Goal: Find specific page/section: Find specific page/section

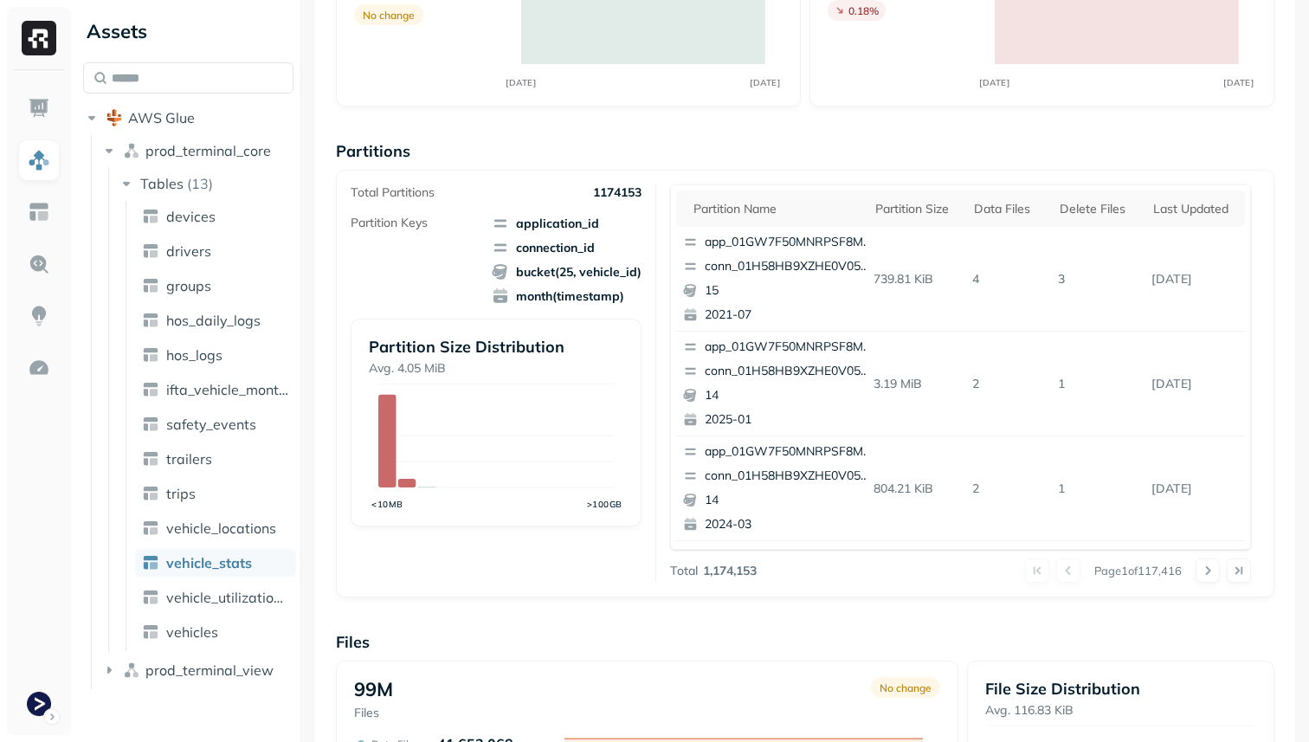
scroll to position [200, 0]
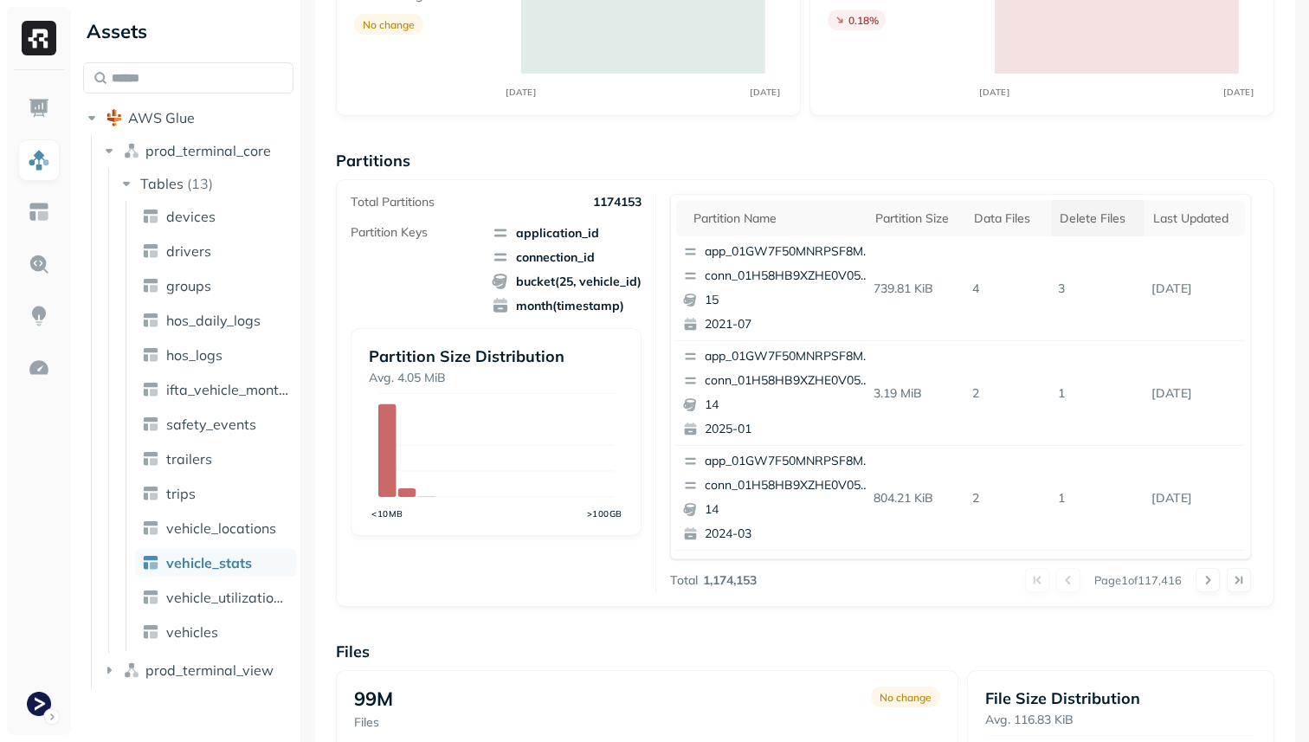
click at [1097, 210] on div "Delete Files" at bounding box center [1098, 218] width 76 height 16
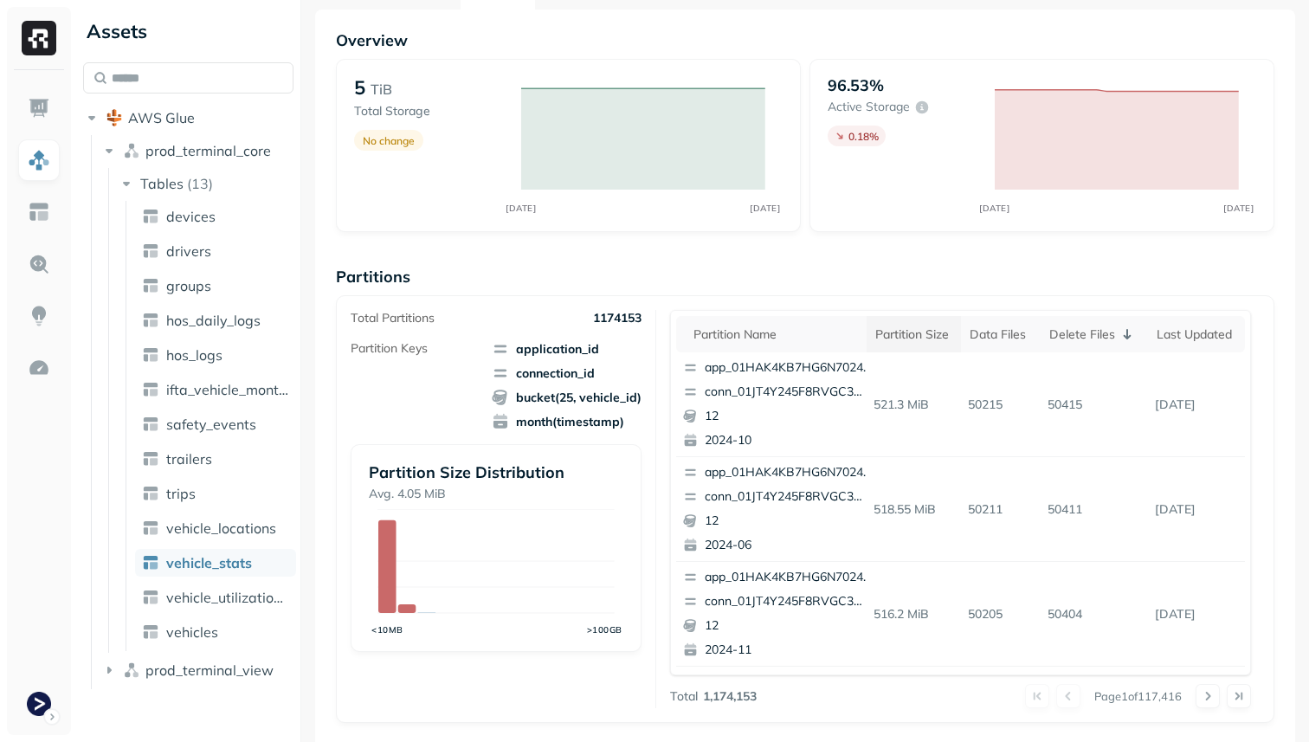
scroll to position [0, 0]
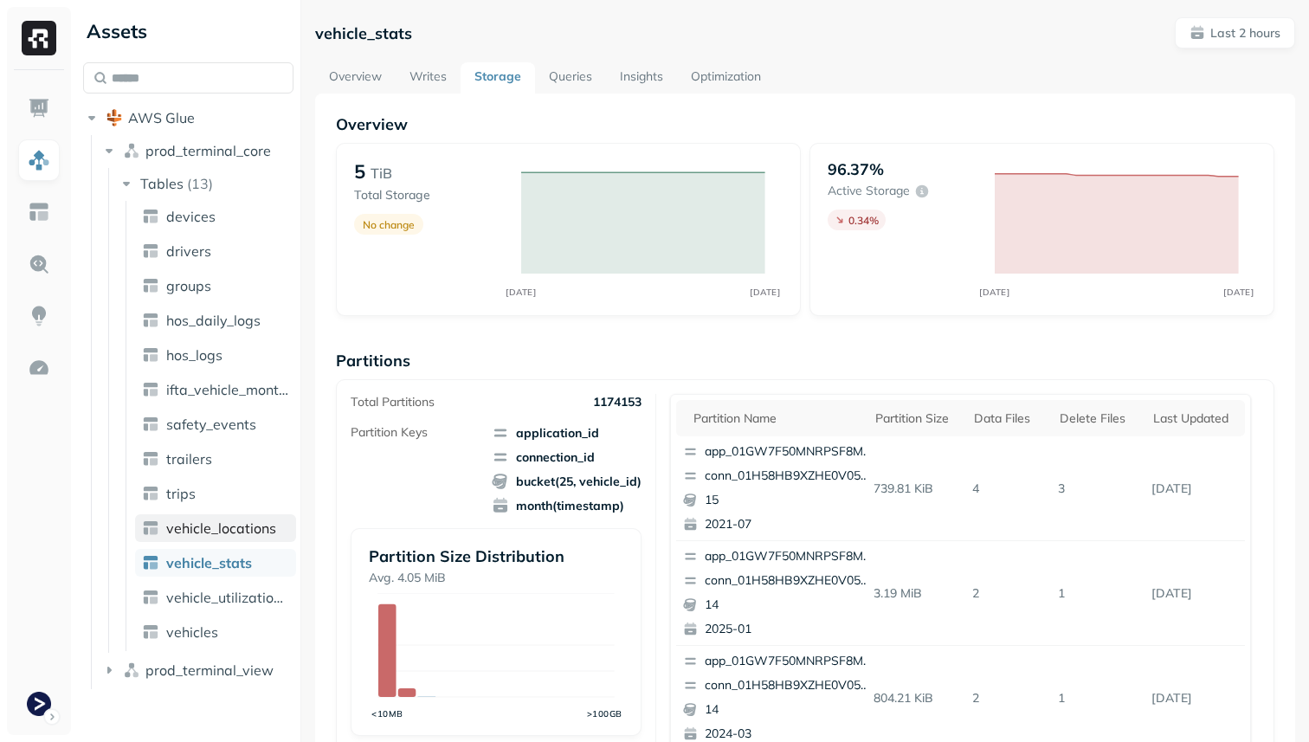
click at [232, 532] on span "vehicle_locations" at bounding box center [221, 527] width 110 height 17
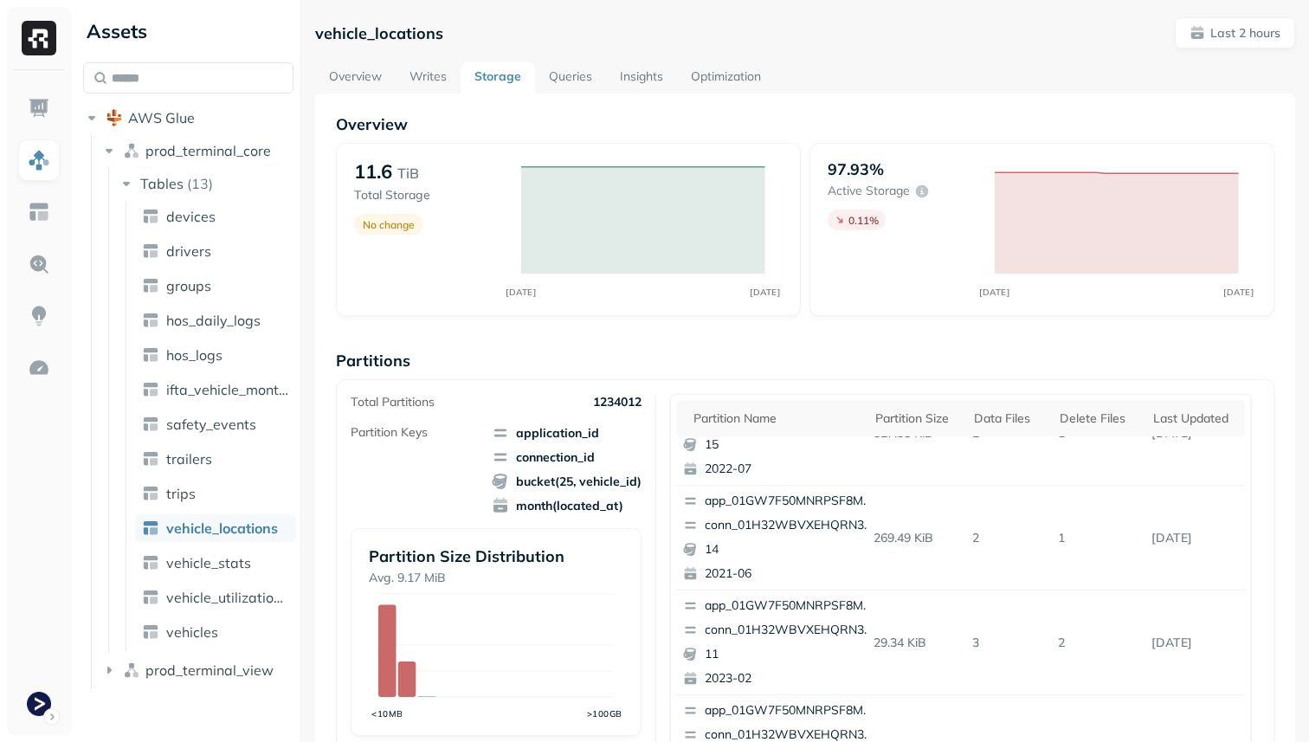
click at [734, 72] on link "Optimization" at bounding box center [726, 77] width 98 height 31
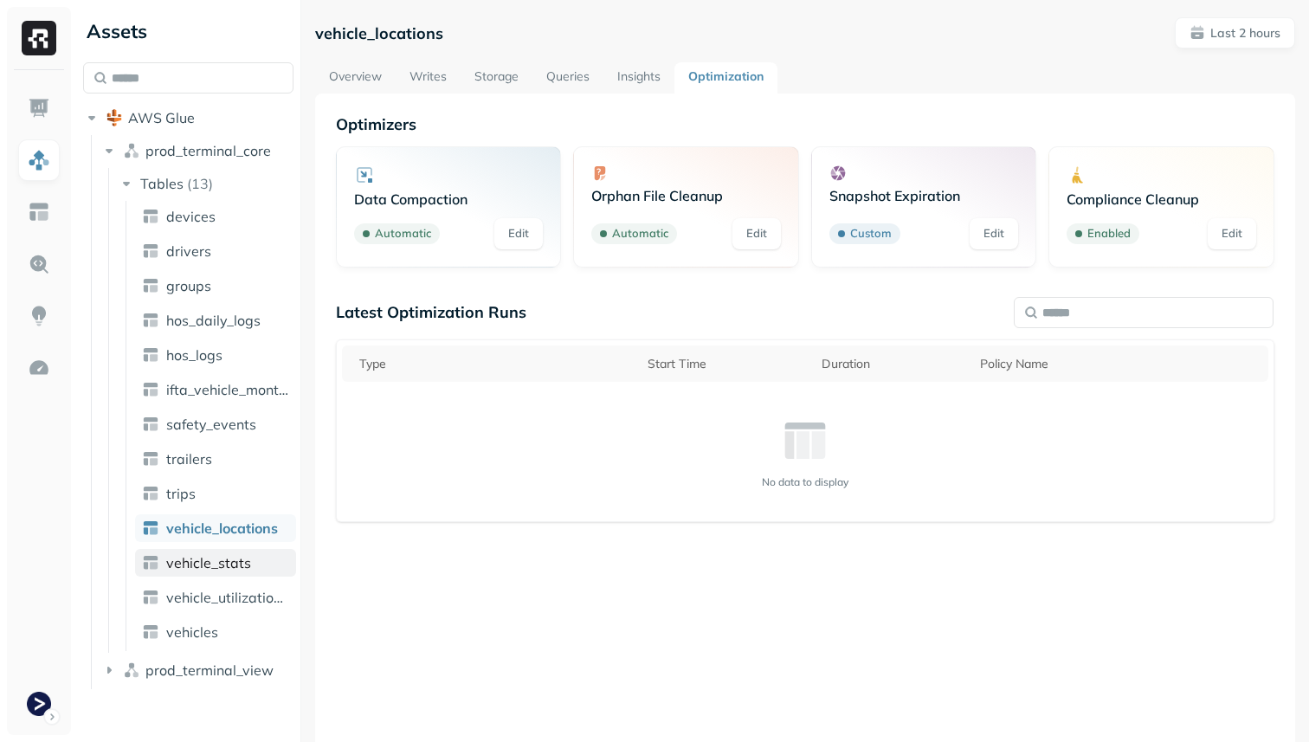
click at [197, 576] on link "vehicle_stats" at bounding box center [215, 563] width 161 height 28
click at [264, 546] on ul "devices drivers groups hos_daily_logs hos_logs ifta_vehicle_months safety_event…" at bounding box center [211, 426] width 171 height 450
click at [264, 529] on span "vehicle_locations" at bounding box center [221, 527] width 110 height 17
click at [371, 66] on link "Overview" at bounding box center [355, 77] width 81 height 31
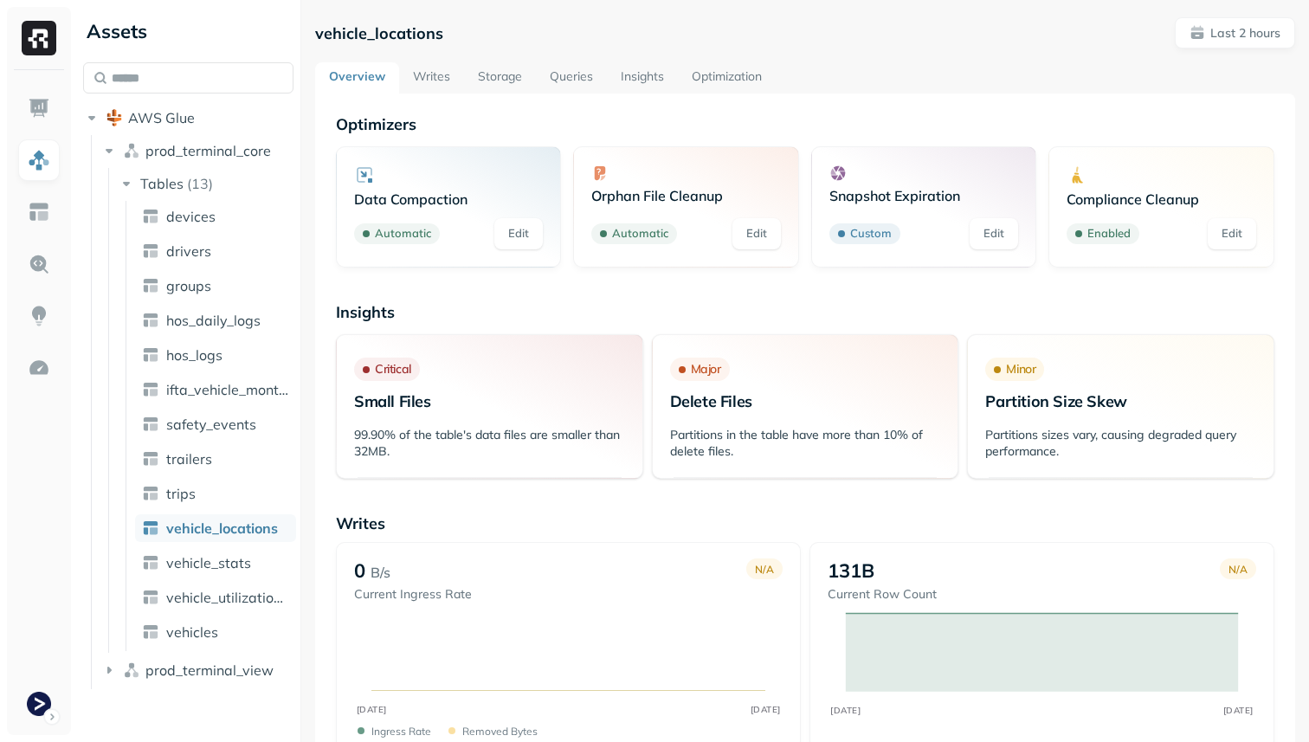
click at [513, 77] on link "Storage" at bounding box center [500, 77] width 72 height 31
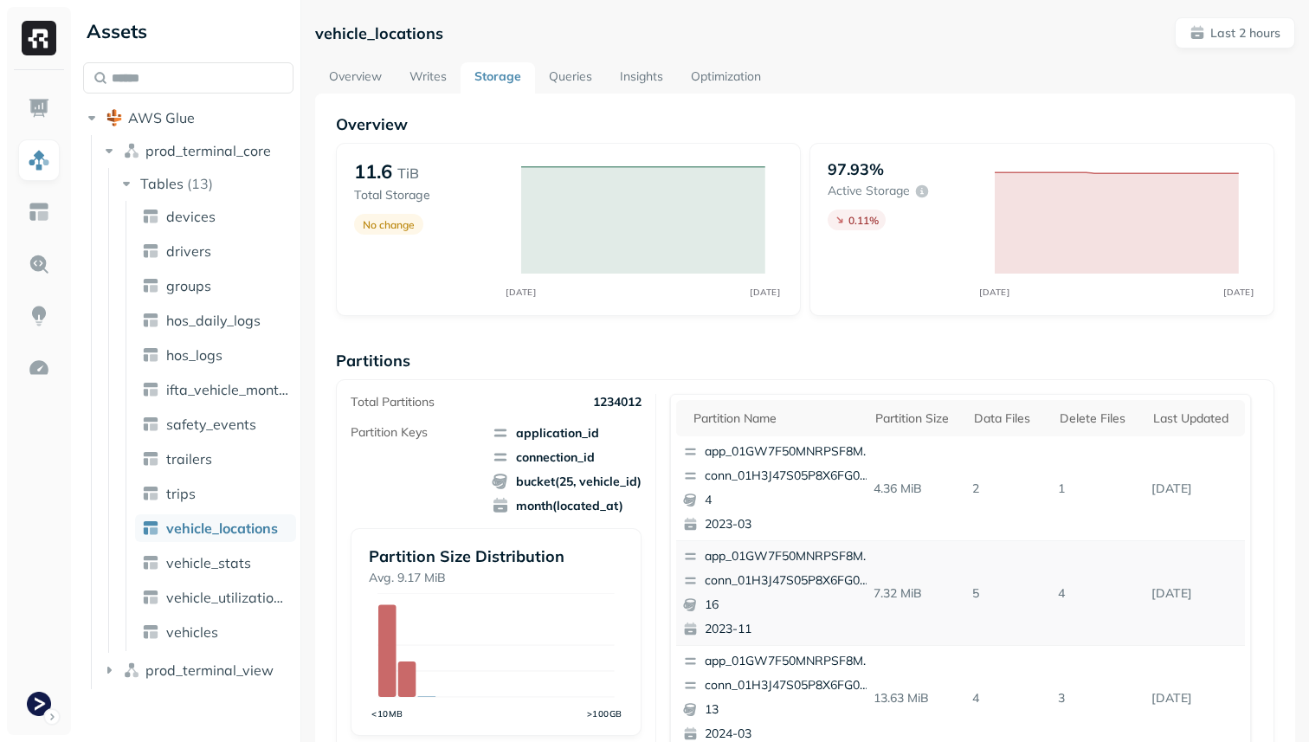
click at [569, 76] on link "Queries" at bounding box center [570, 77] width 71 height 31
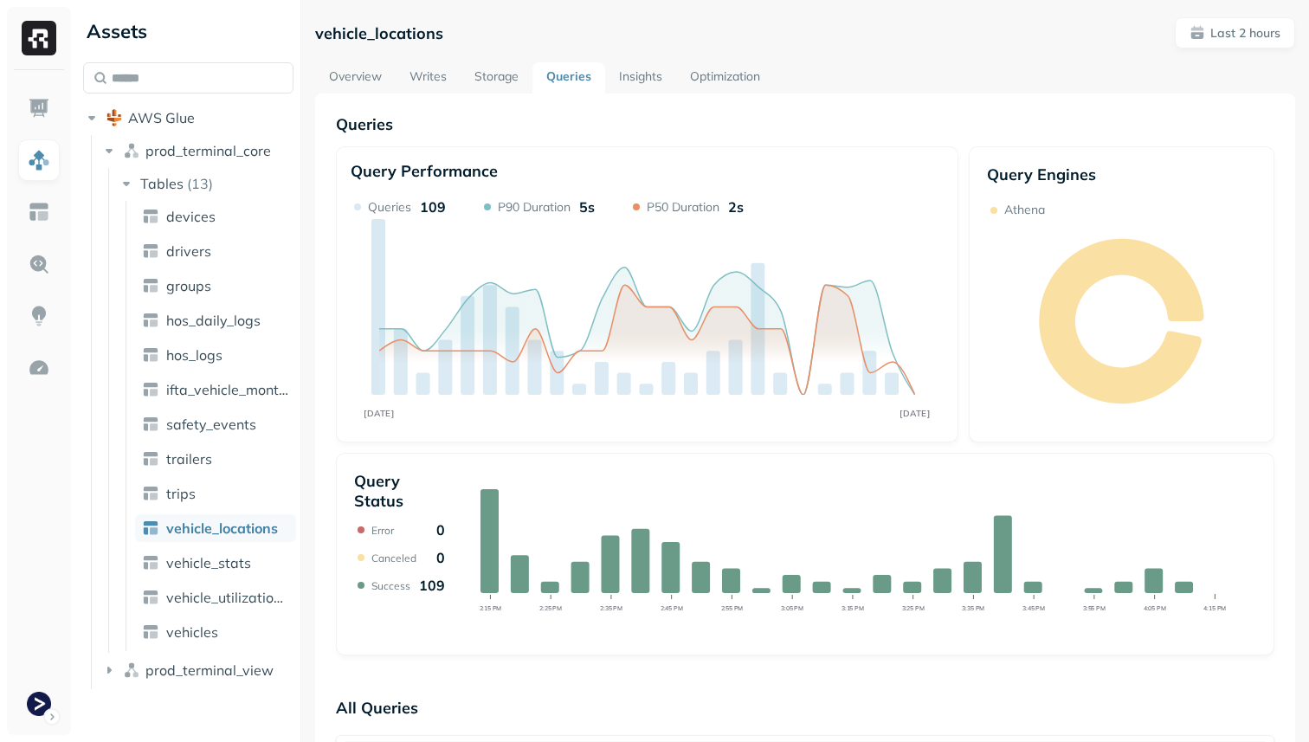
click at [508, 74] on link "Storage" at bounding box center [497, 77] width 72 height 31
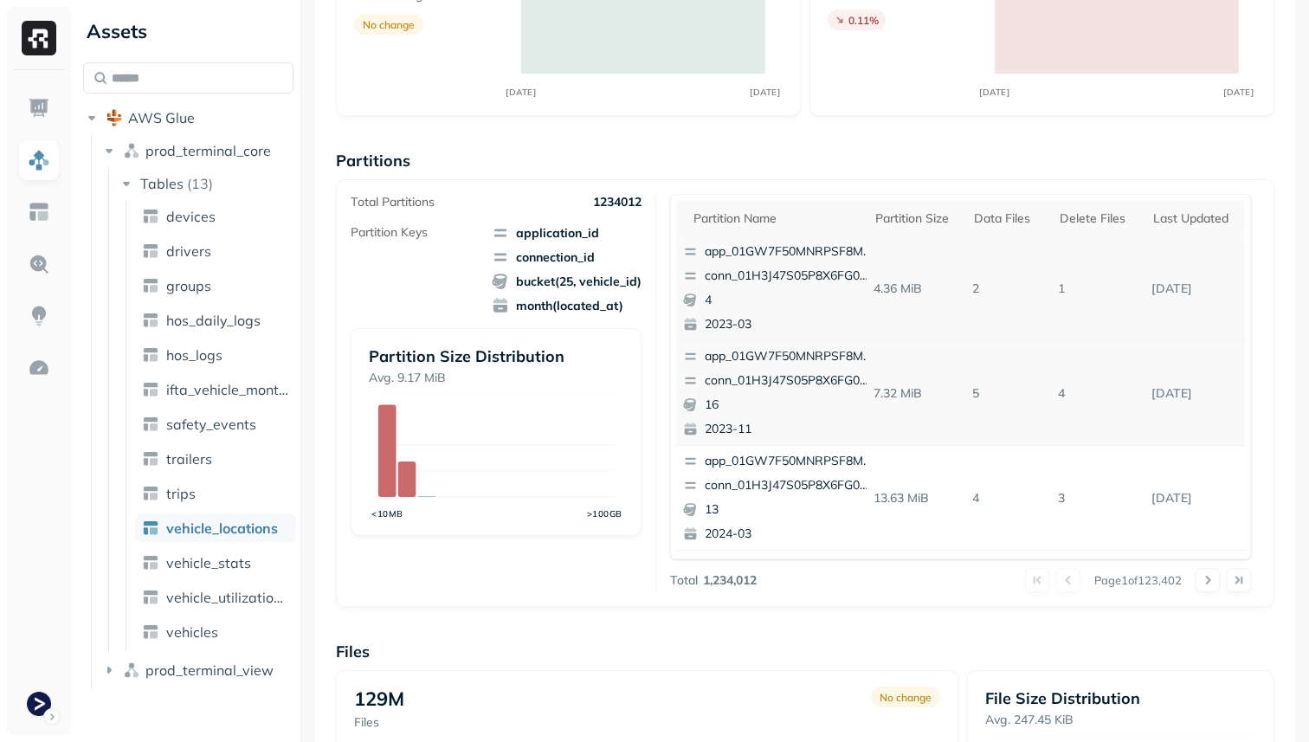
scroll to position [210, 0]
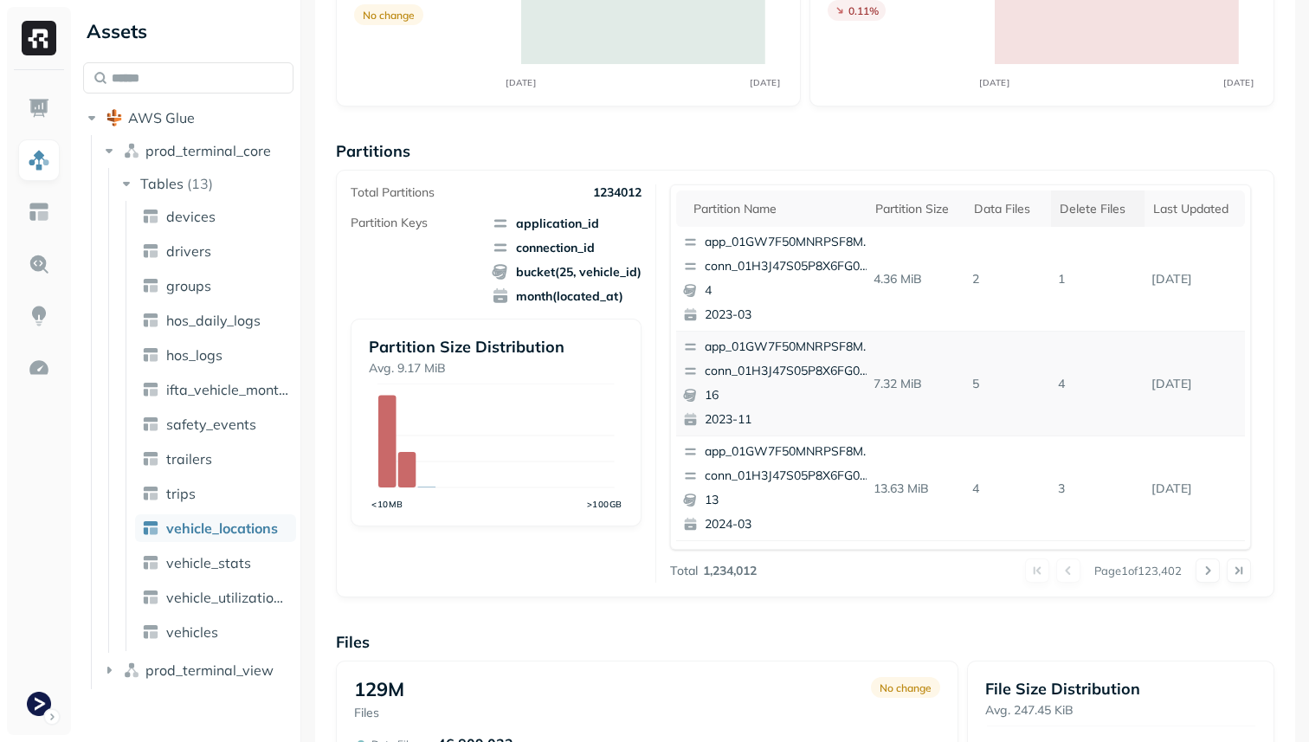
click at [1106, 206] on div "Delete Files" at bounding box center [1098, 209] width 76 height 16
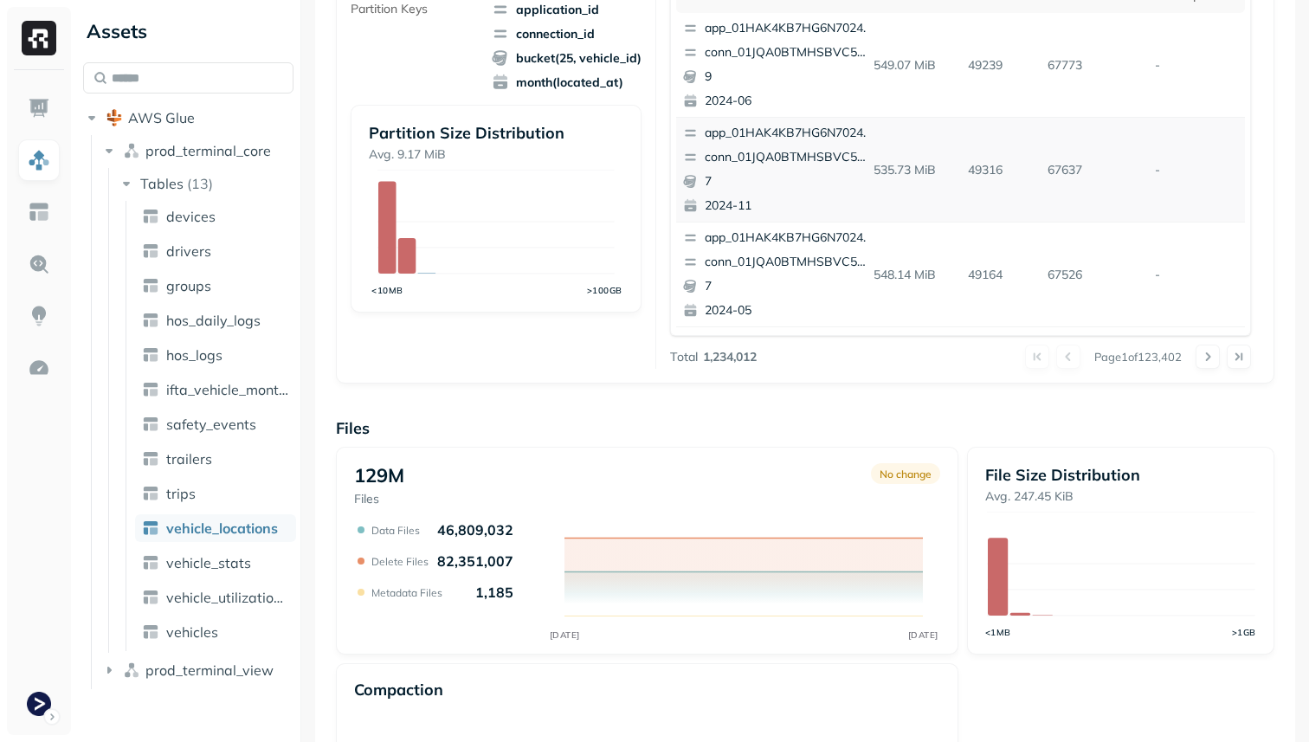
scroll to position [582, 0]
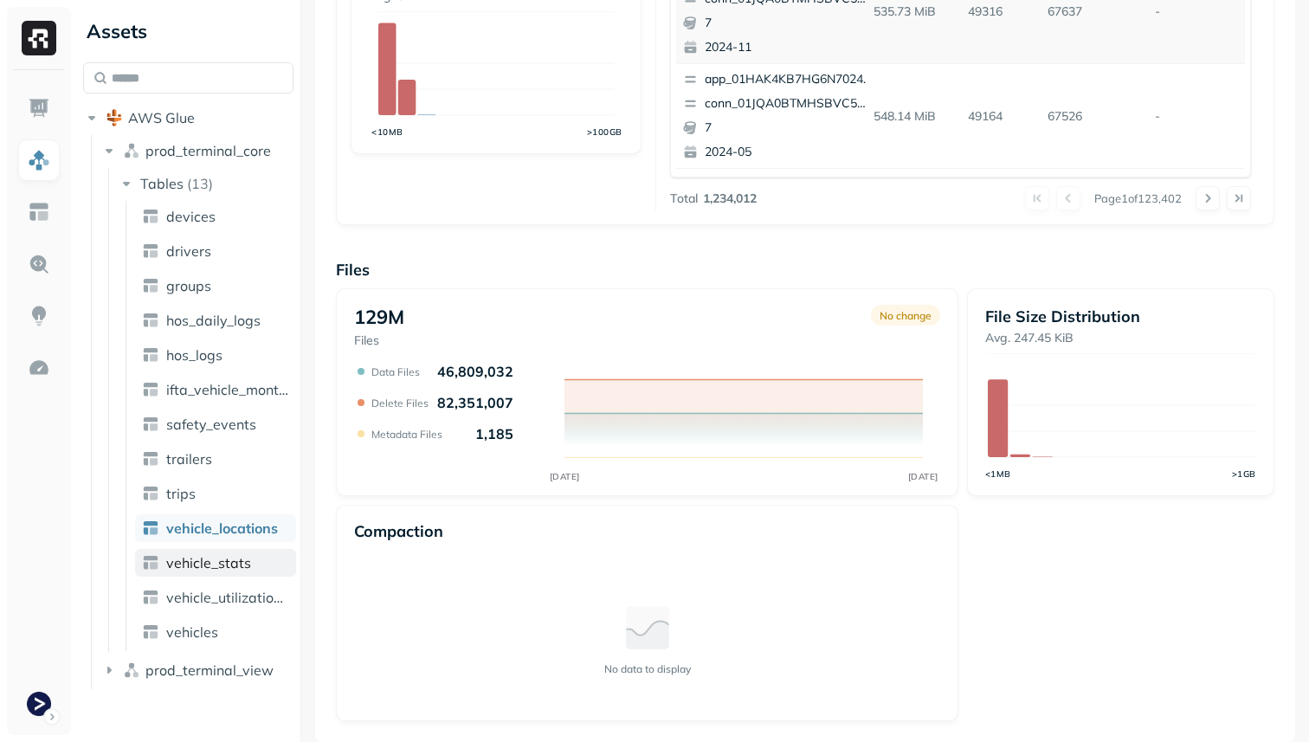
click at [199, 567] on span "vehicle_stats" at bounding box center [208, 562] width 85 height 17
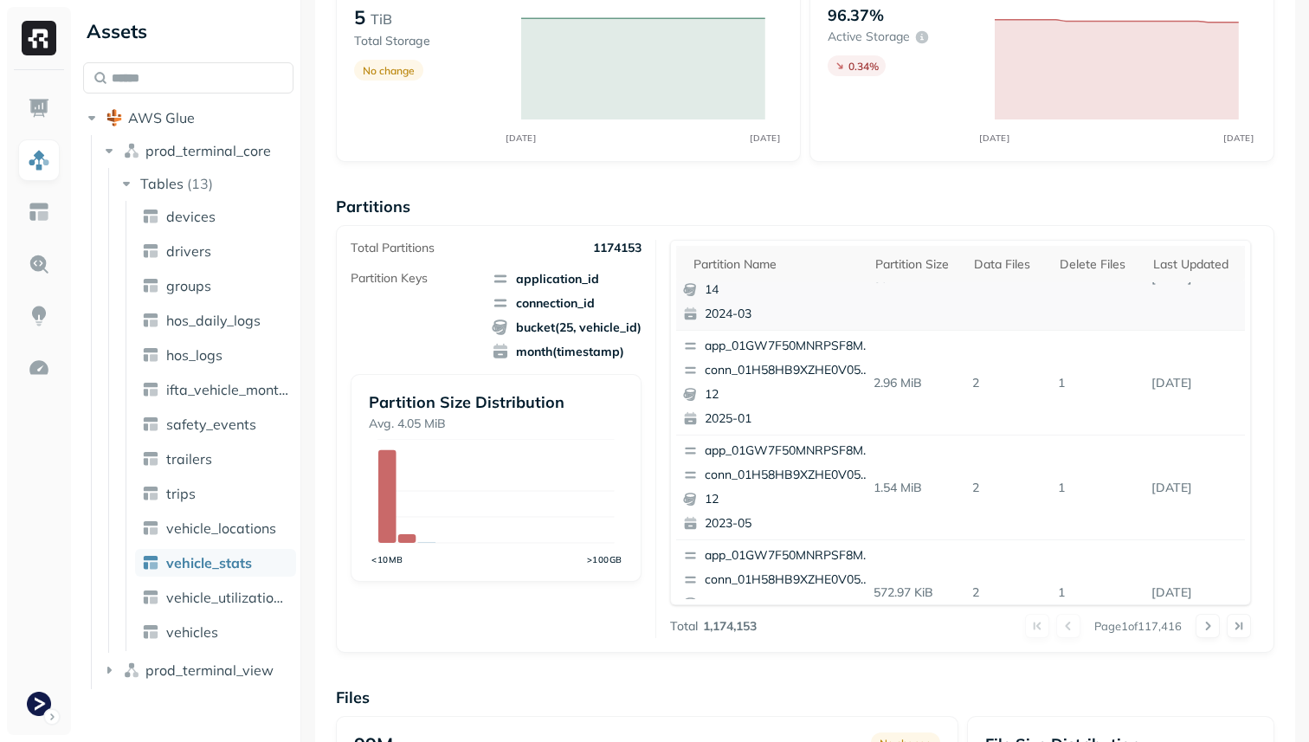
scroll to position [230, 0]
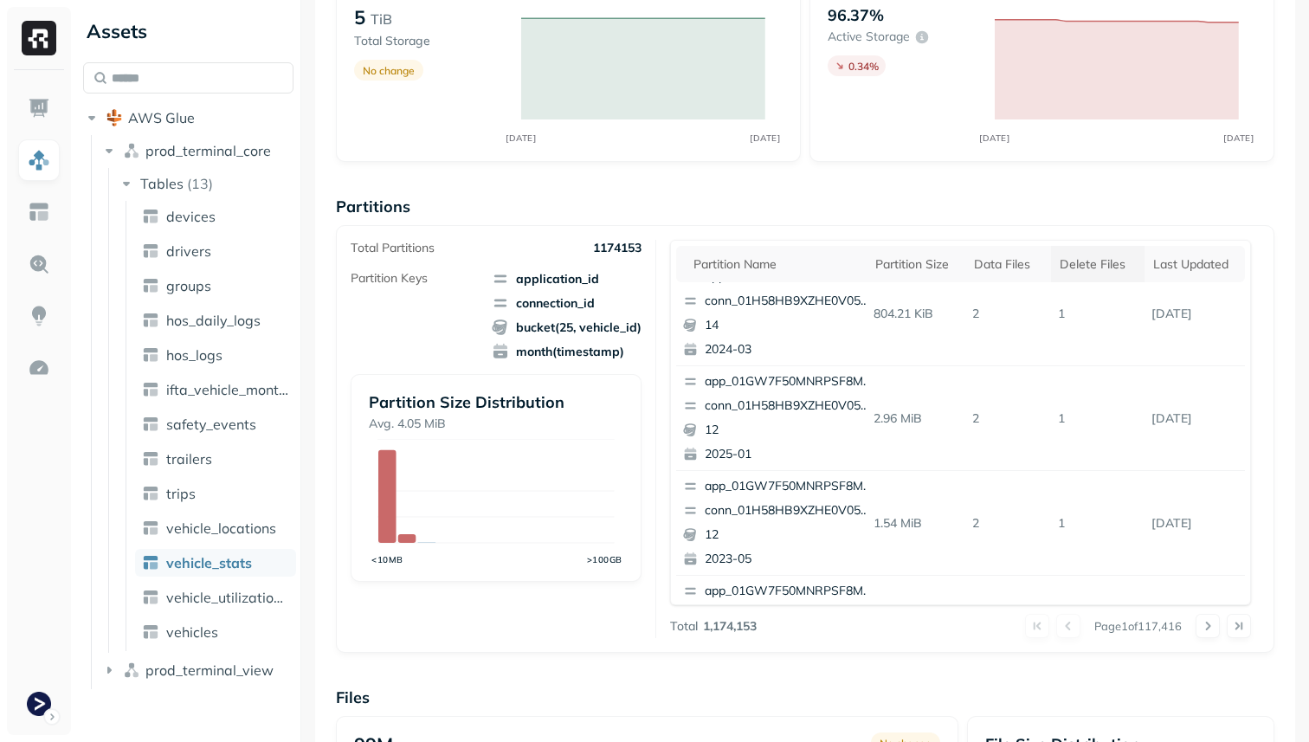
click at [1110, 268] on div "Delete Files" at bounding box center [1098, 264] width 76 height 16
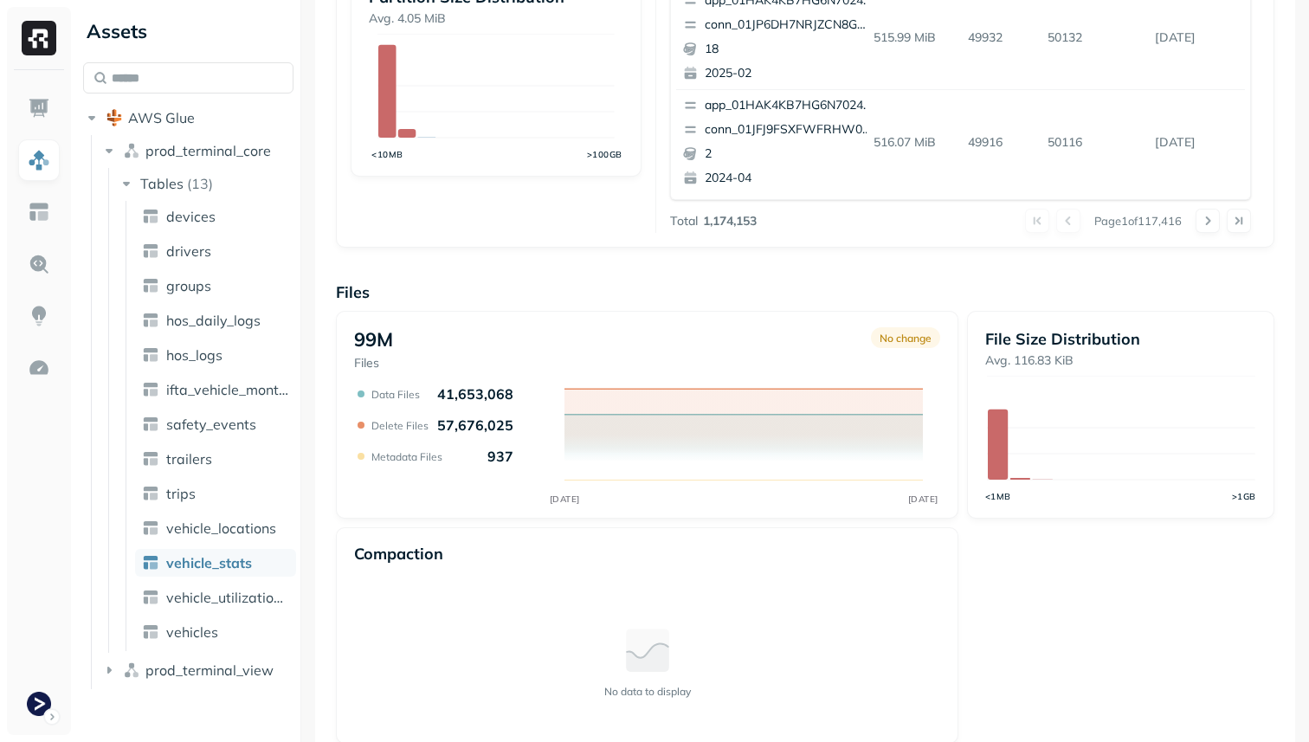
scroll to position [582, 0]
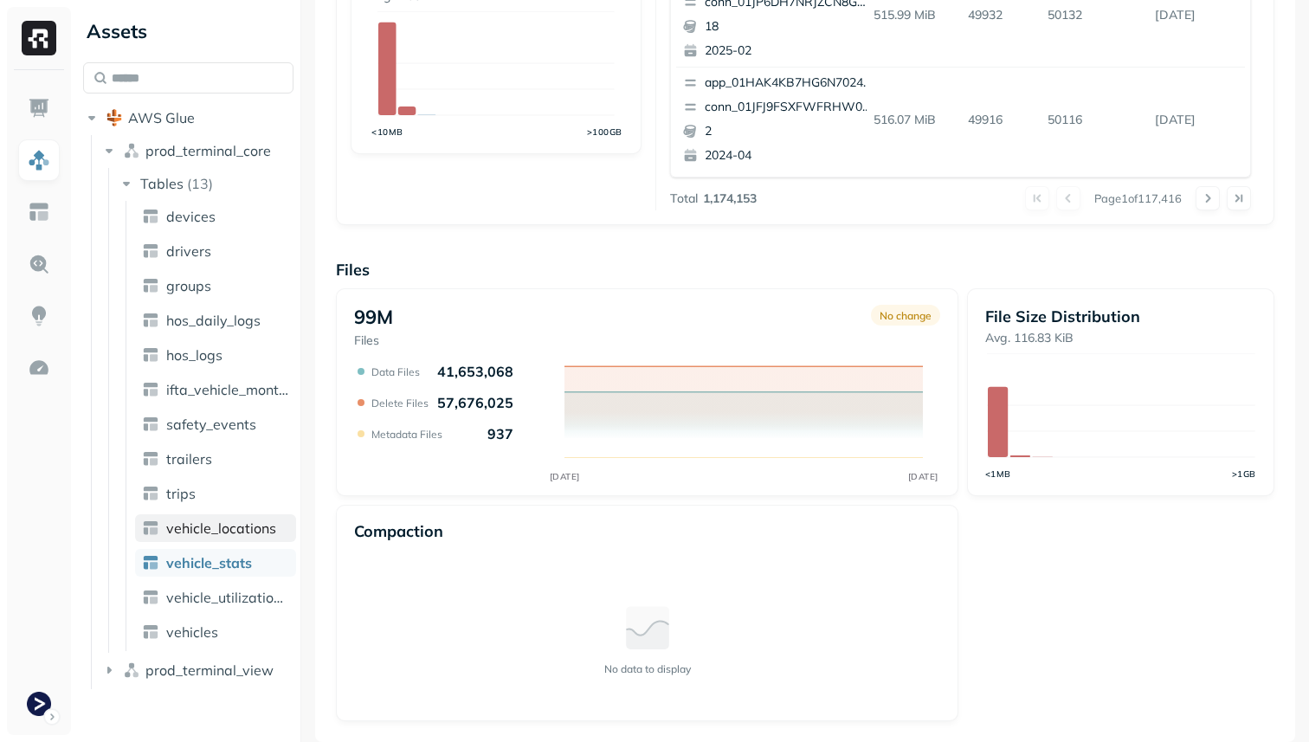
click at [233, 527] on span "vehicle_locations" at bounding box center [221, 527] width 110 height 17
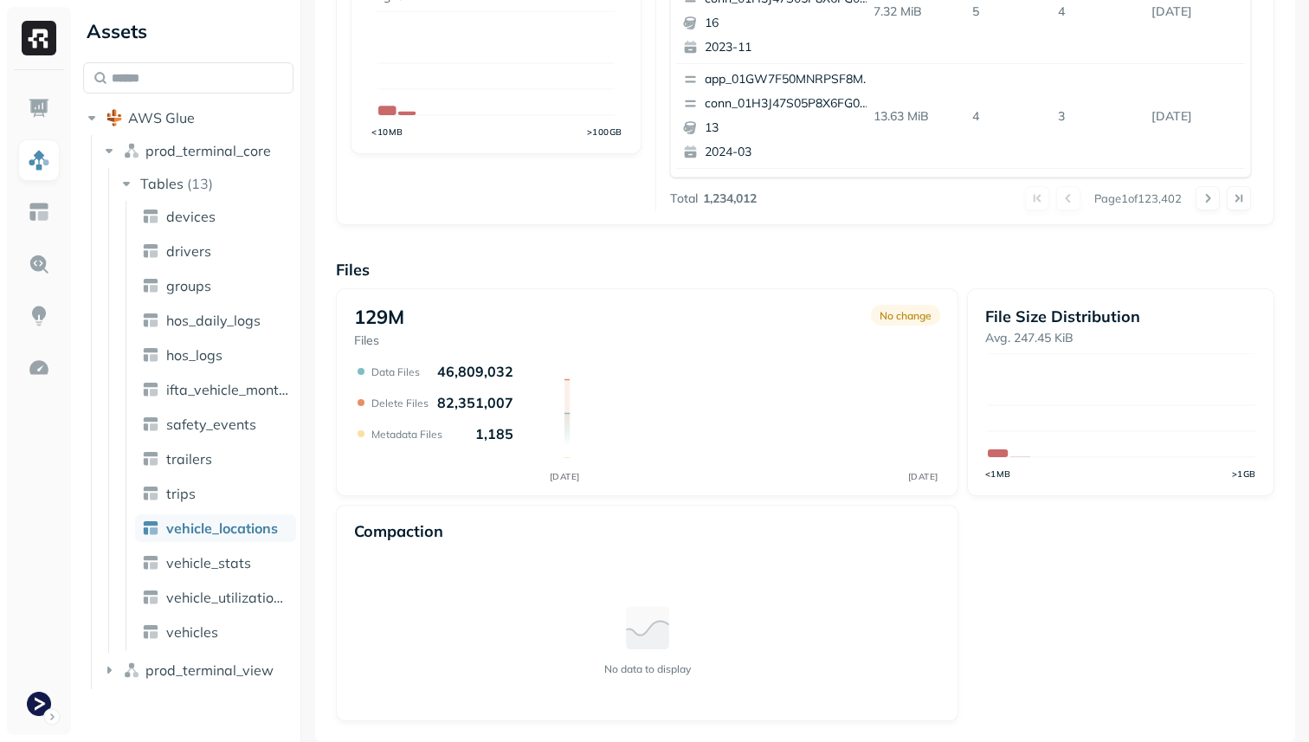
scroll to position [114, 0]
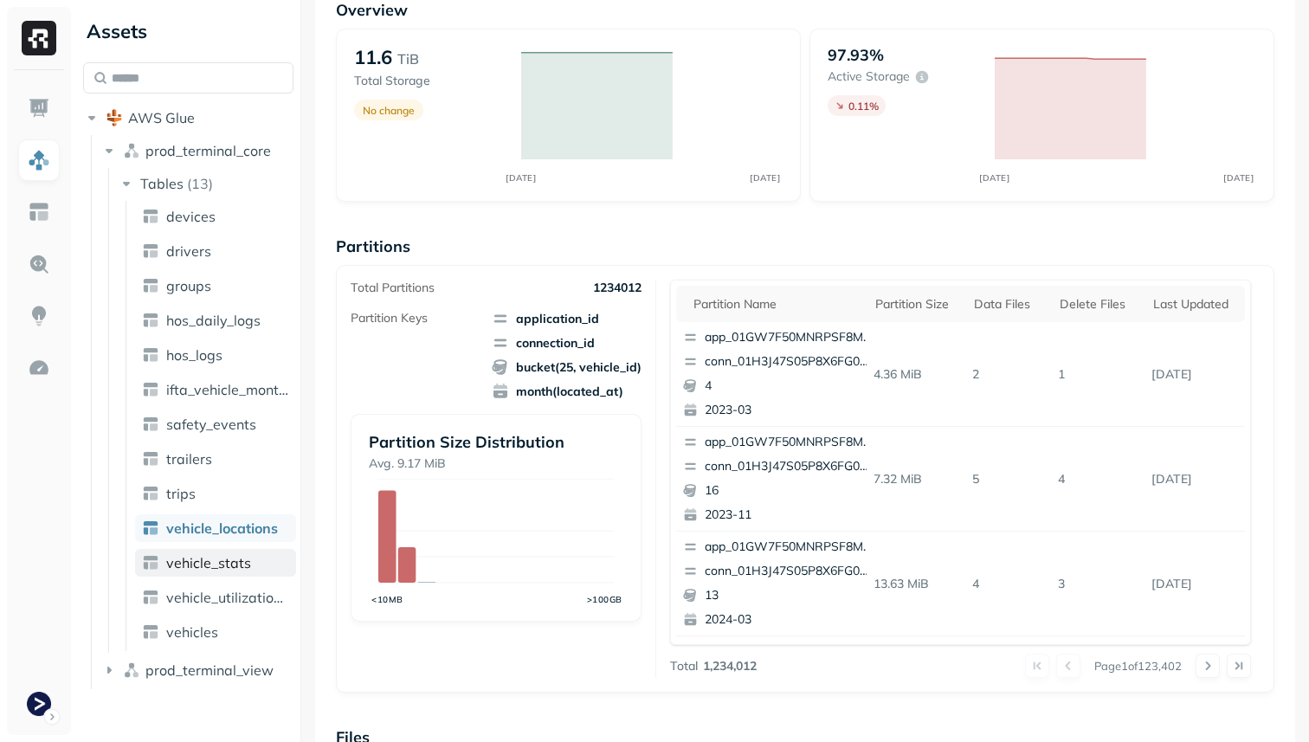
click at [230, 556] on span "vehicle_stats" at bounding box center [208, 562] width 85 height 17
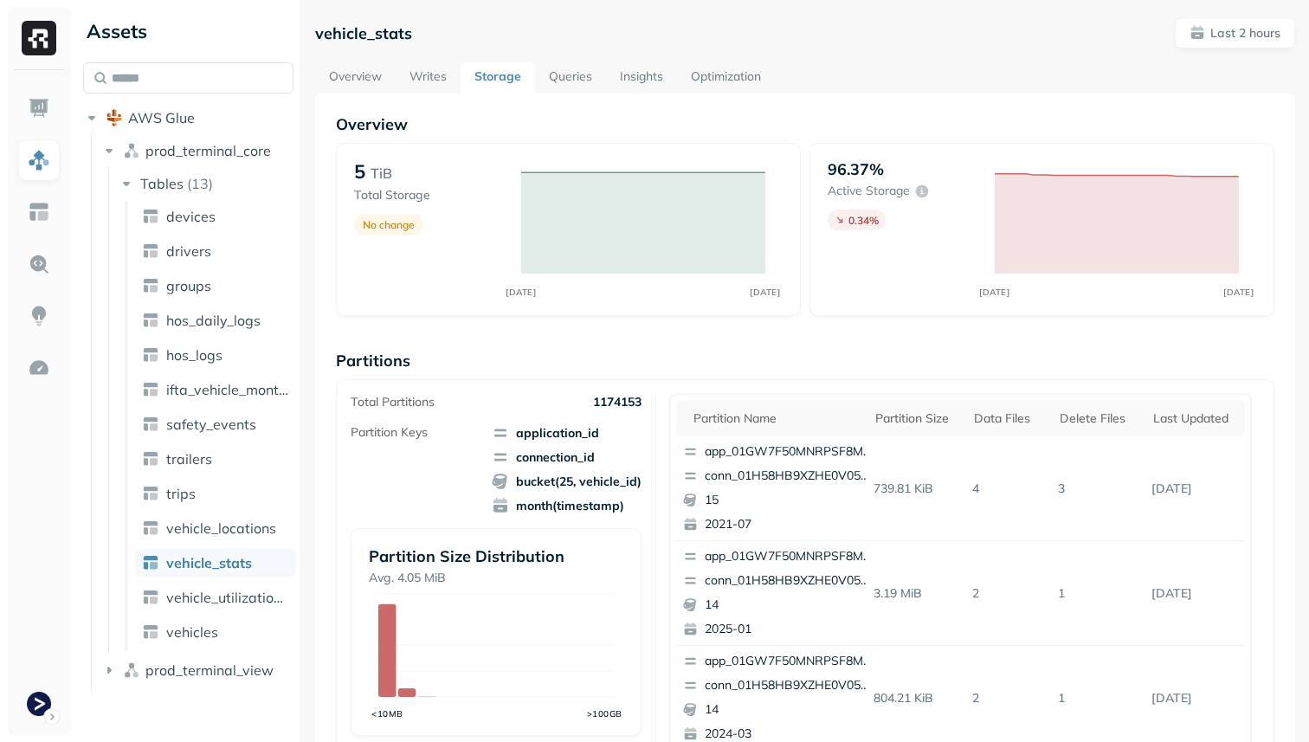
click at [736, 70] on link "Optimization" at bounding box center [726, 77] width 98 height 31
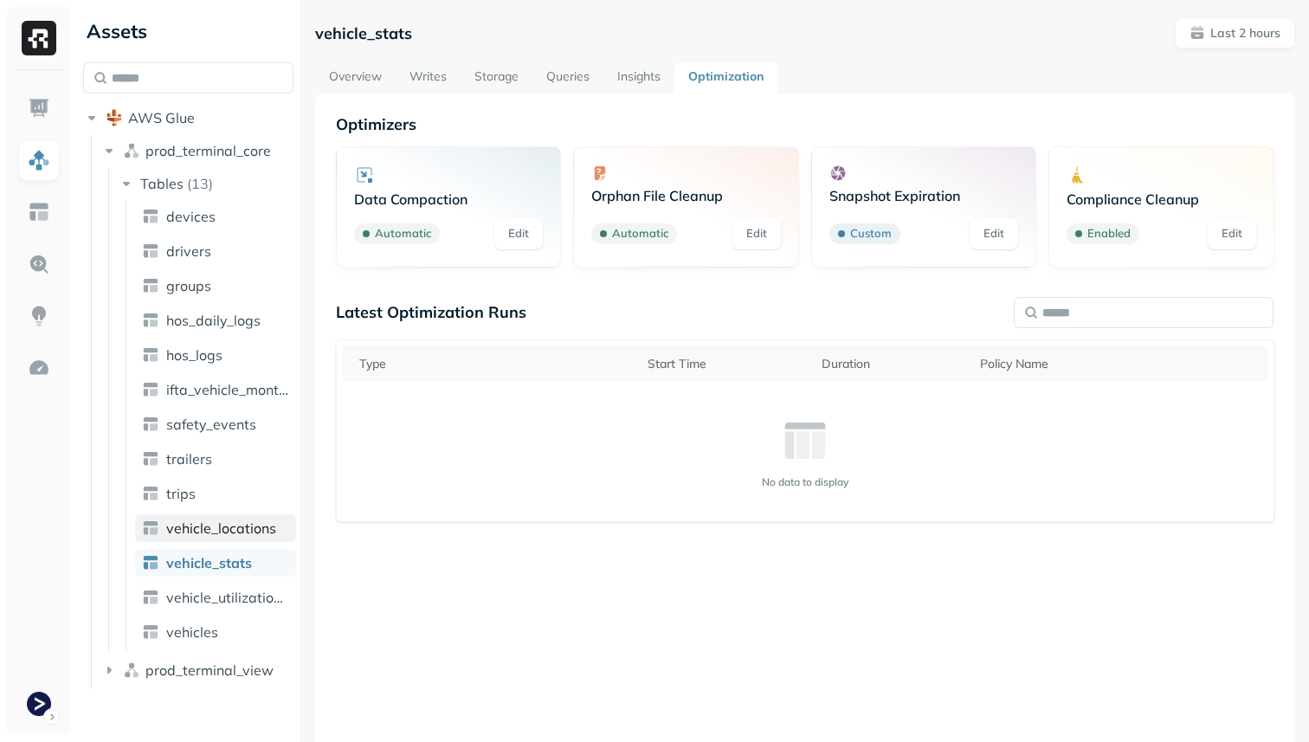
click at [235, 532] on span "vehicle_locations" at bounding box center [221, 527] width 110 height 17
click at [233, 553] on link "vehicle_stats" at bounding box center [215, 563] width 161 height 28
click at [500, 73] on link "Storage" at bounding box center [497, 77] width 72 height 31
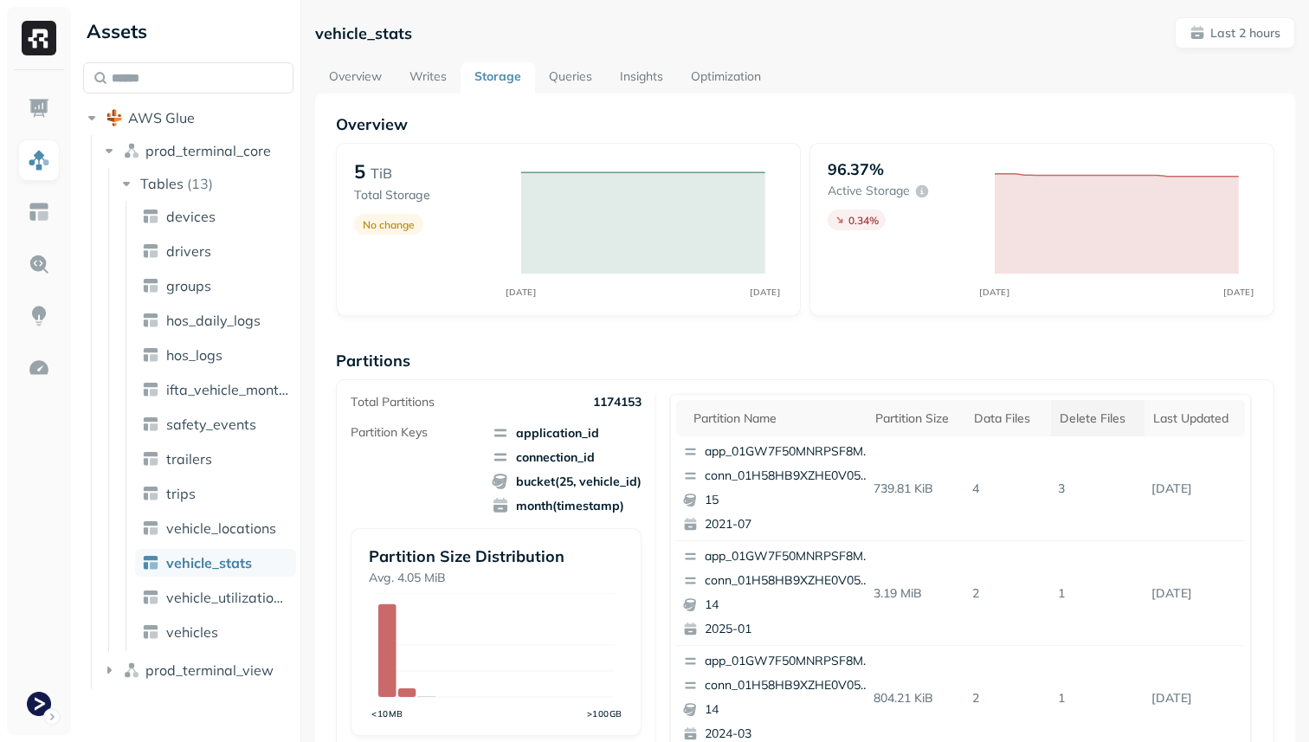
click at [1071, 416] on div "Delete Files" at bounding box center [1098, 418] width 76 height 16
click at [1074, 415] on div "Delete Files" at bounding box center [1098, 418] width 76 height 16
click at [356, 80] on link "Overview" at bounding box center [355, 77] width 81 height 31
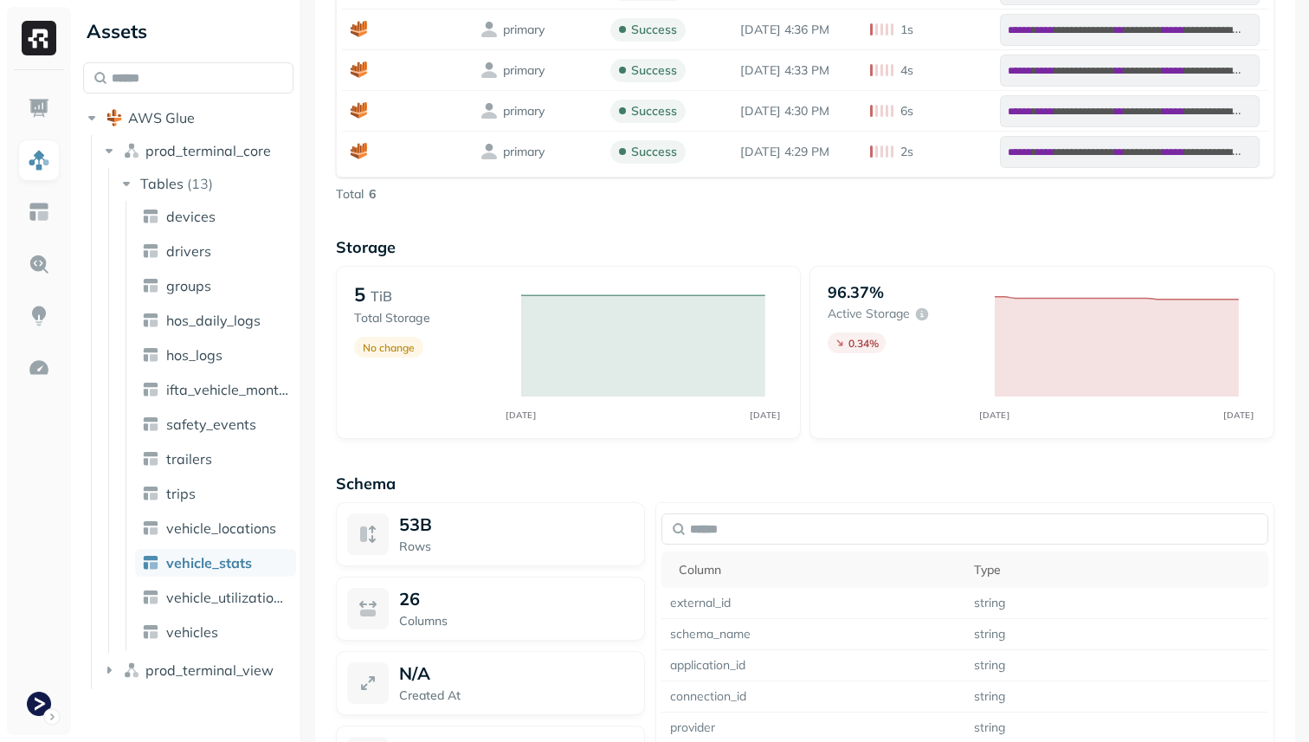
scroll to position [916, 0]
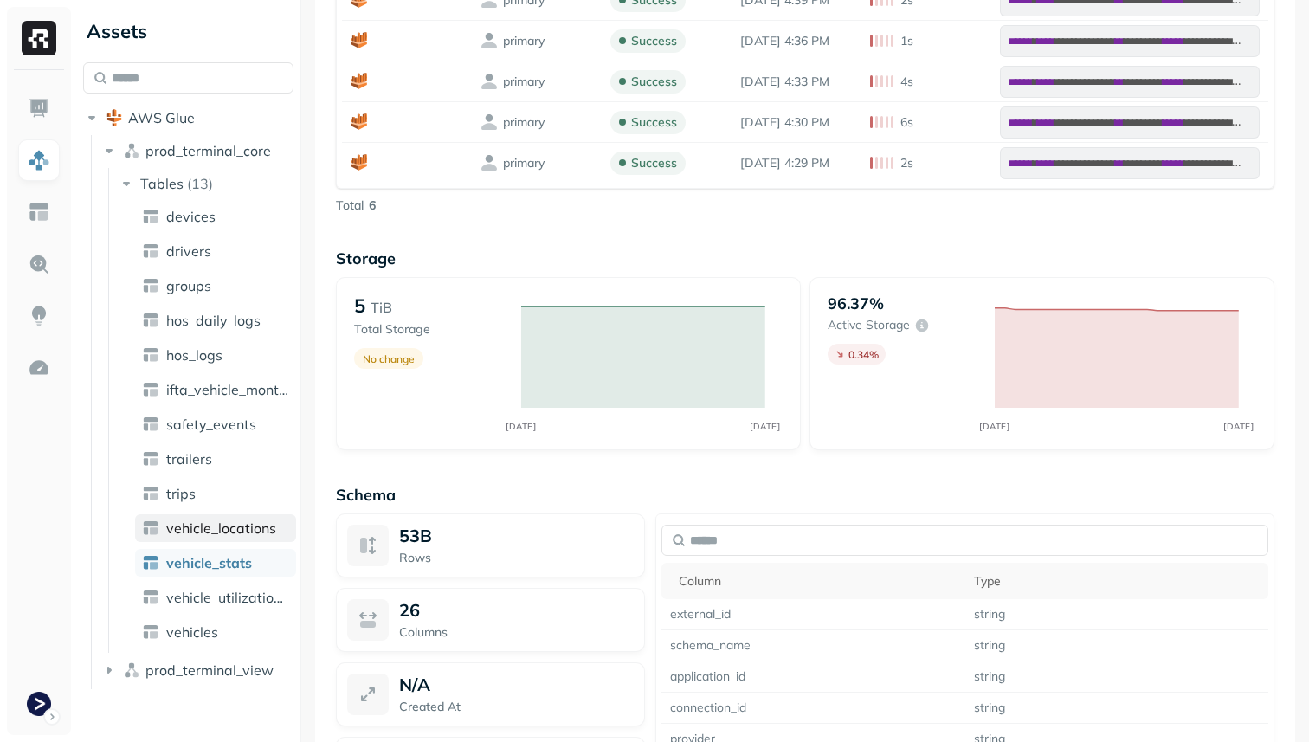
click at [242, 541] on ul "devices drivers groups hos_daily_logs hos_logs ifta_vehicle_months safety_event…" at bounding box center [211, 426] width 171 height 450
click at [236, 521] on span "vehicle_locations" at bounding box center [221, 527] width 110 height 17
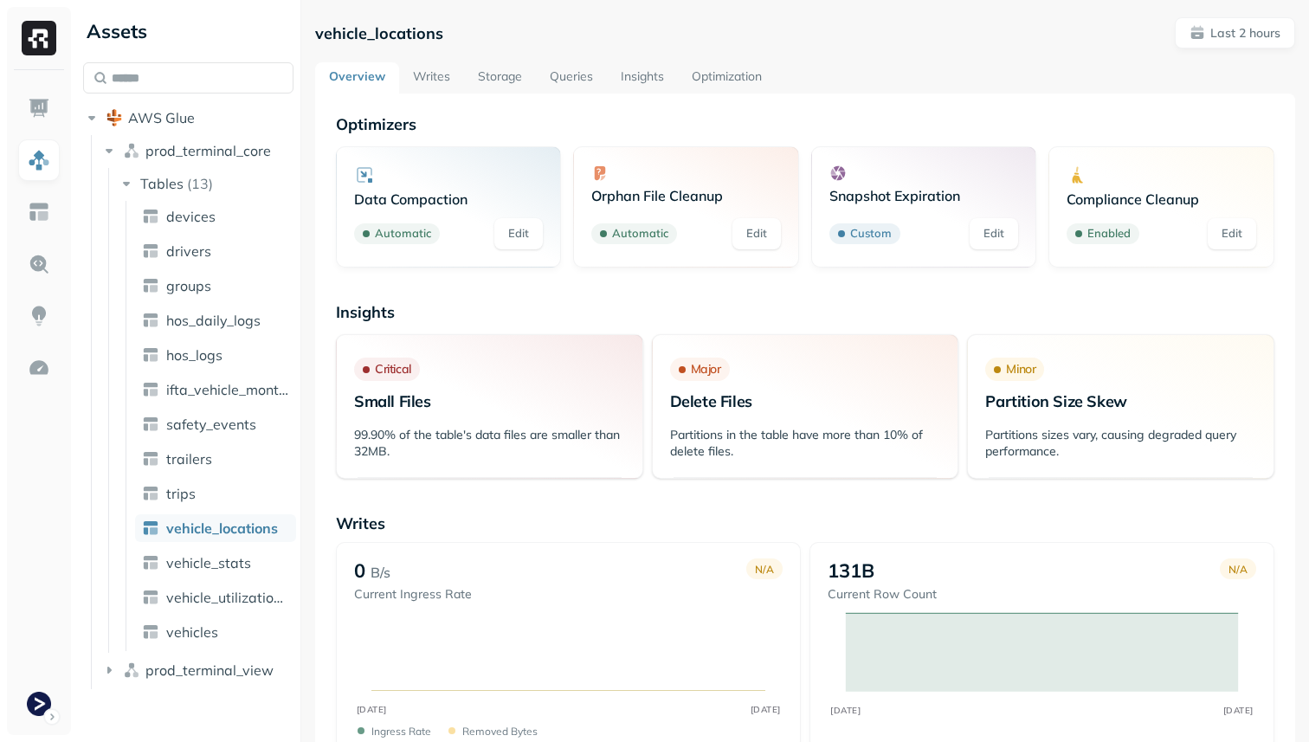
click at [562, 87] on link "Queries" at bounding box center [571, 77] width 71 height 31
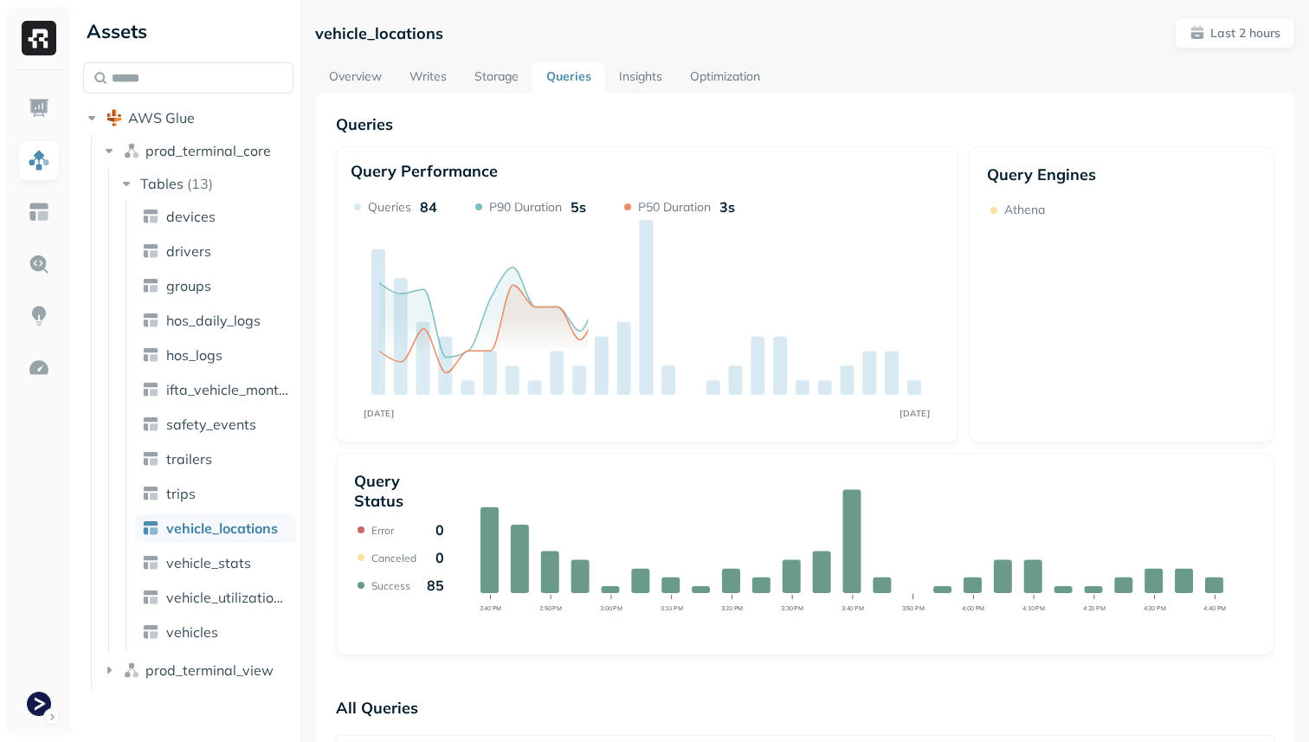
click at [488, 74] on link "Storage" at bounding box center [497, 77] width 72 height 31
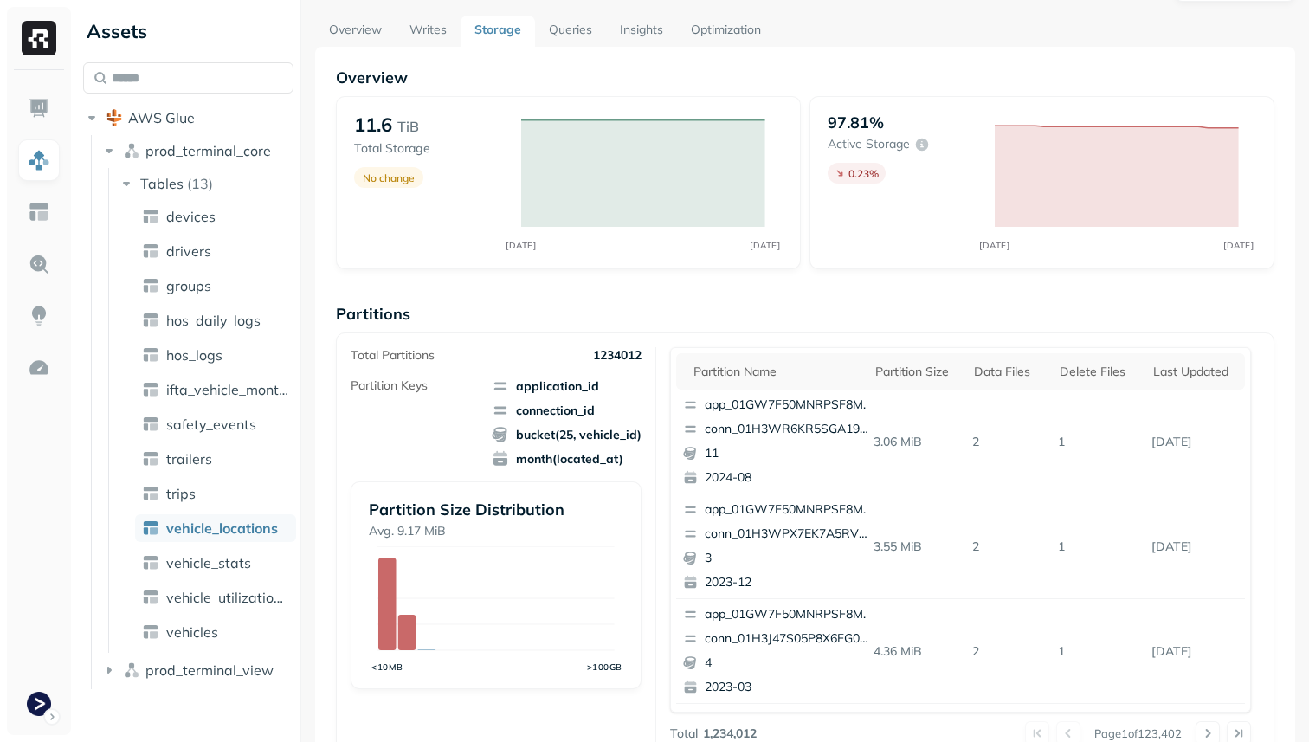
scroll to position [48, 0]
click at [1126, 358] on th "Delete Files" at bounding box center [1098, 370] width 94 height 36
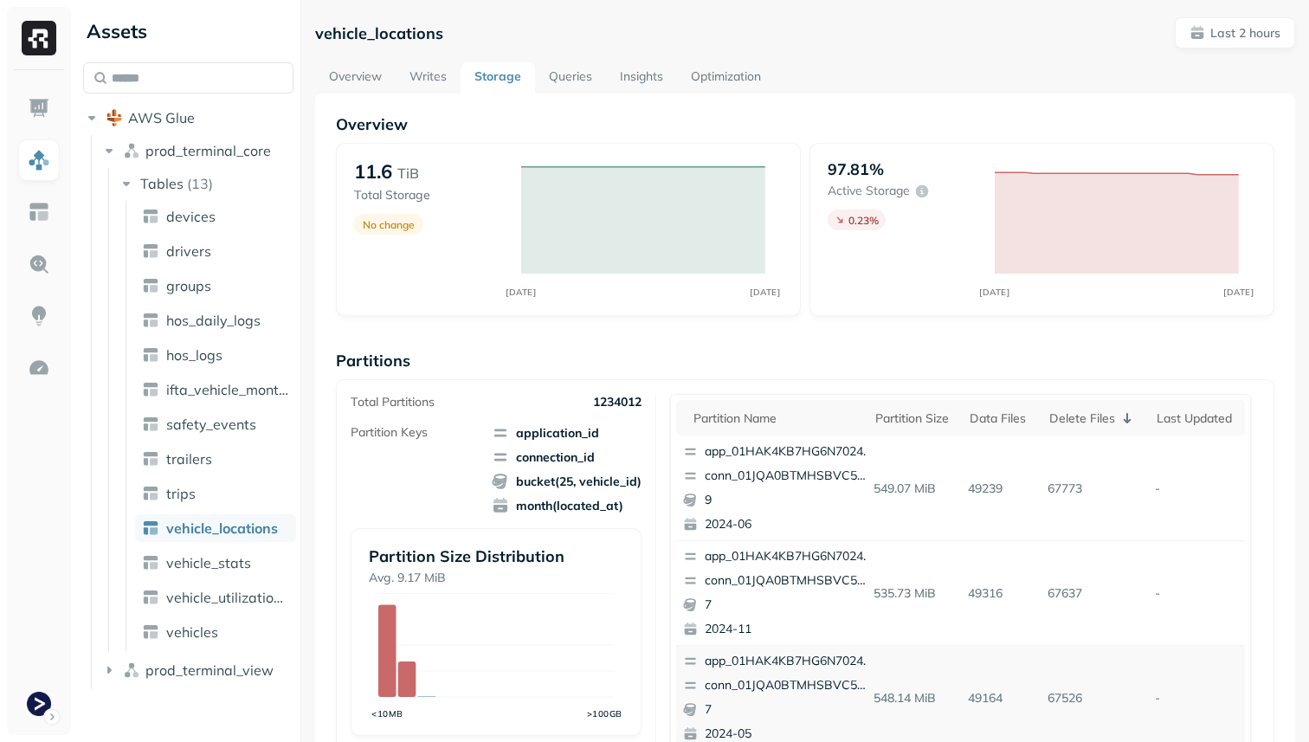
scroll to position [23, 0]
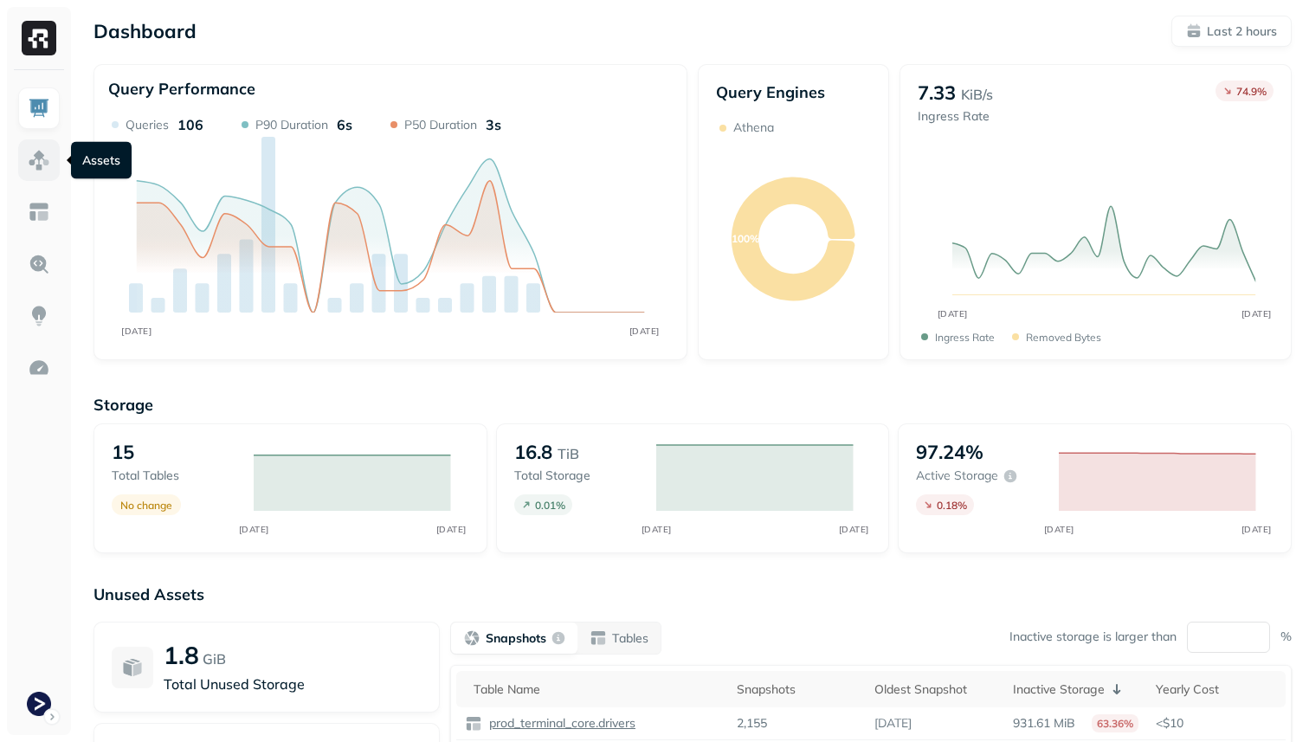
click at [39, 167] on img at bounding box center [39, 160] width 23 height 23
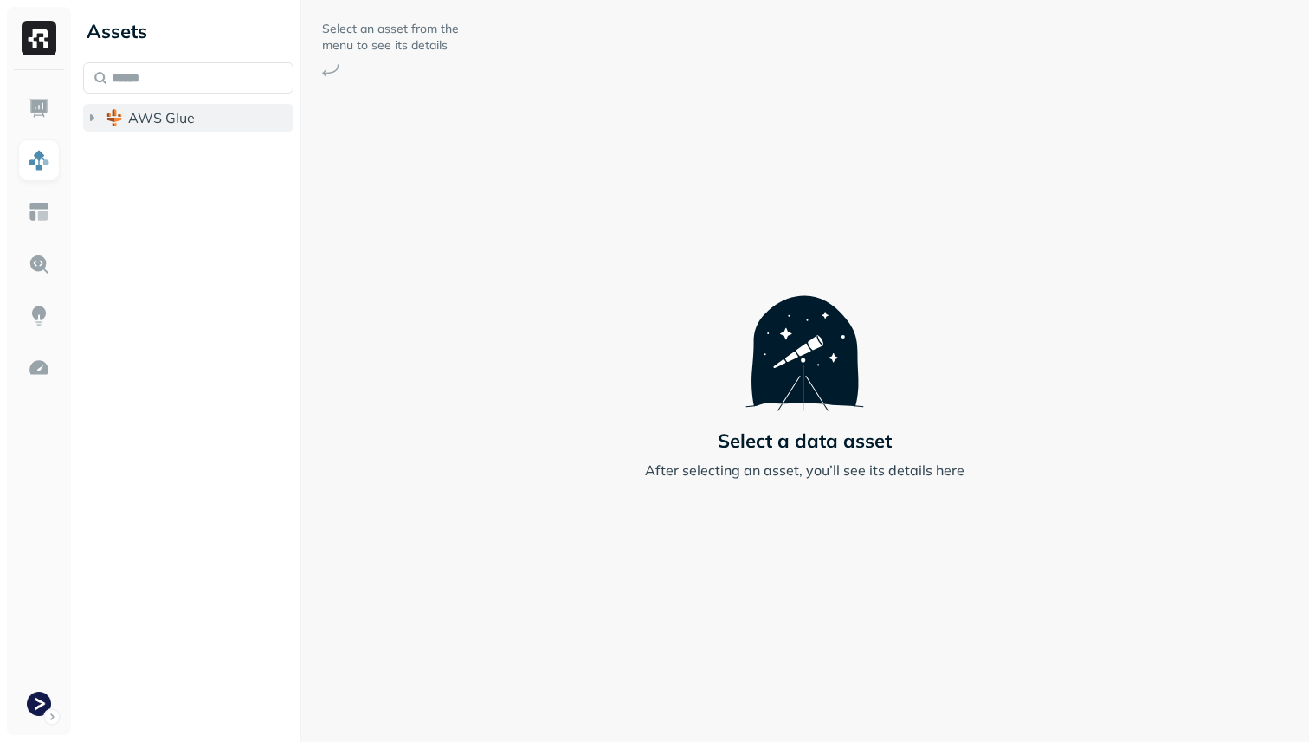
click at [125, 122] on button "AWS Glue" at bounding box center [188, 118] width 210 height 28
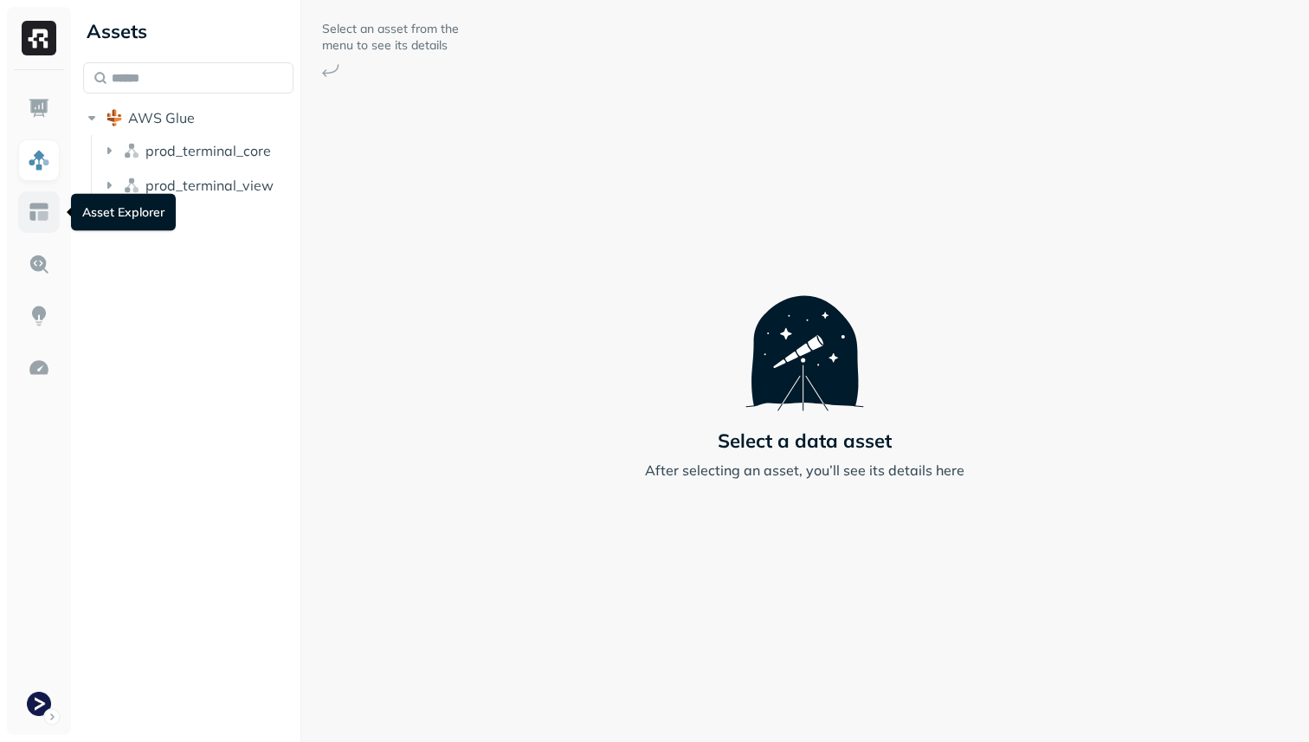
click at [42, 226] on link at bounding box center [39, 212] width 42 height 42
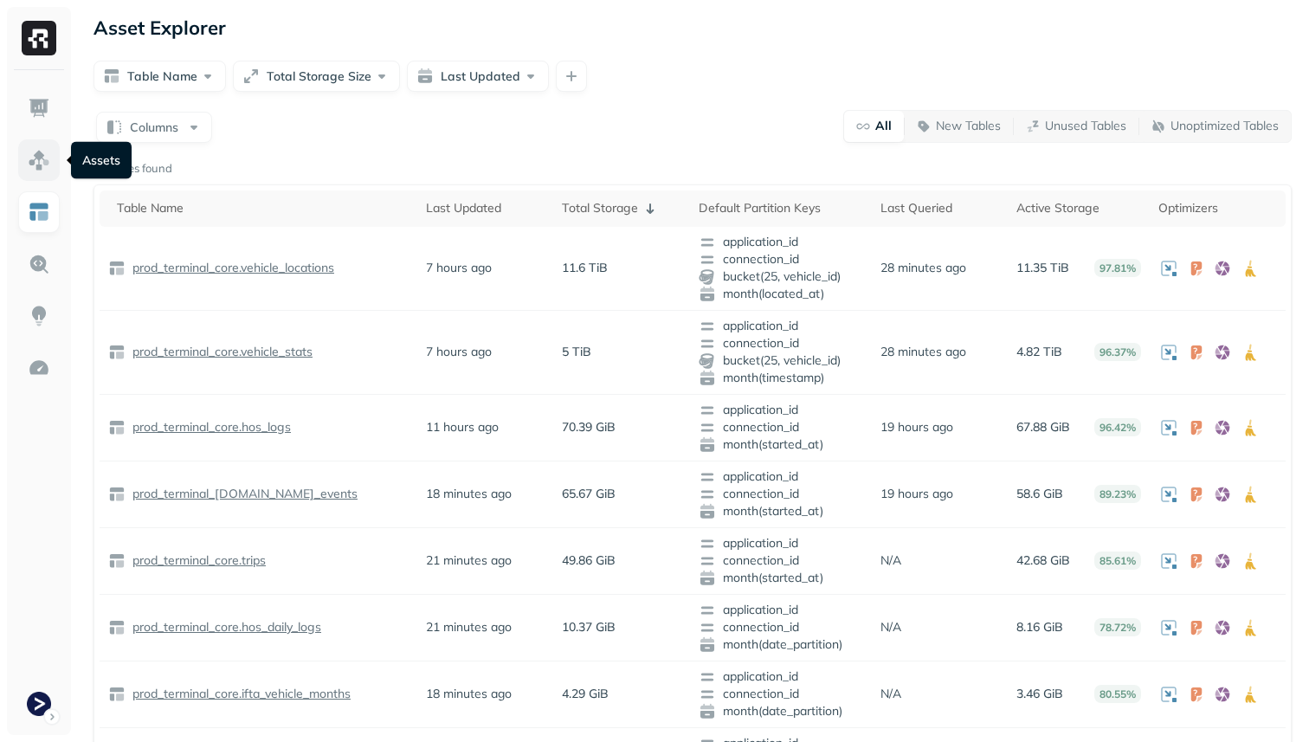
click at [29, 152] on img at bounding box center [39, 160] width 23 height 23
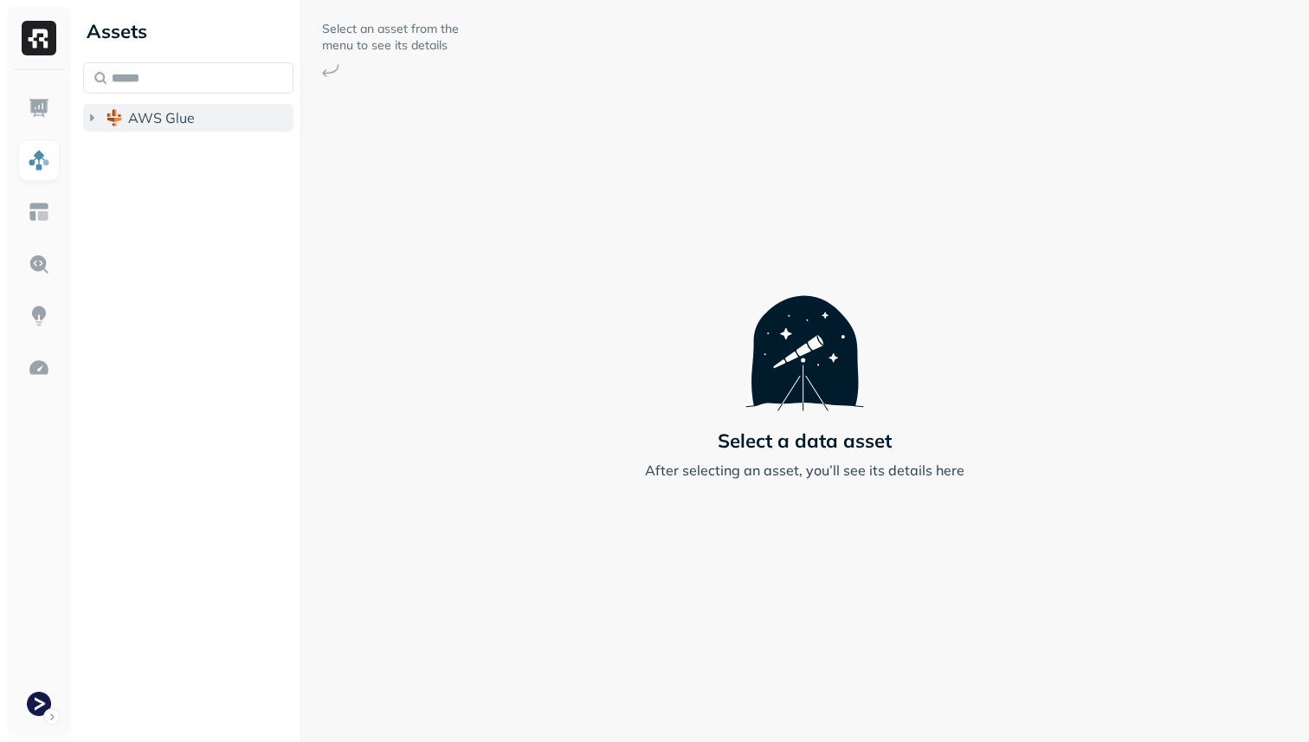
click at [150, 121] on span "AWS Glue" at bounding box center [161, 117] width 67 height 17
click at [178, 153] on span "prod_terminal_core" at bounding box center [208, 150] width 126 height 17
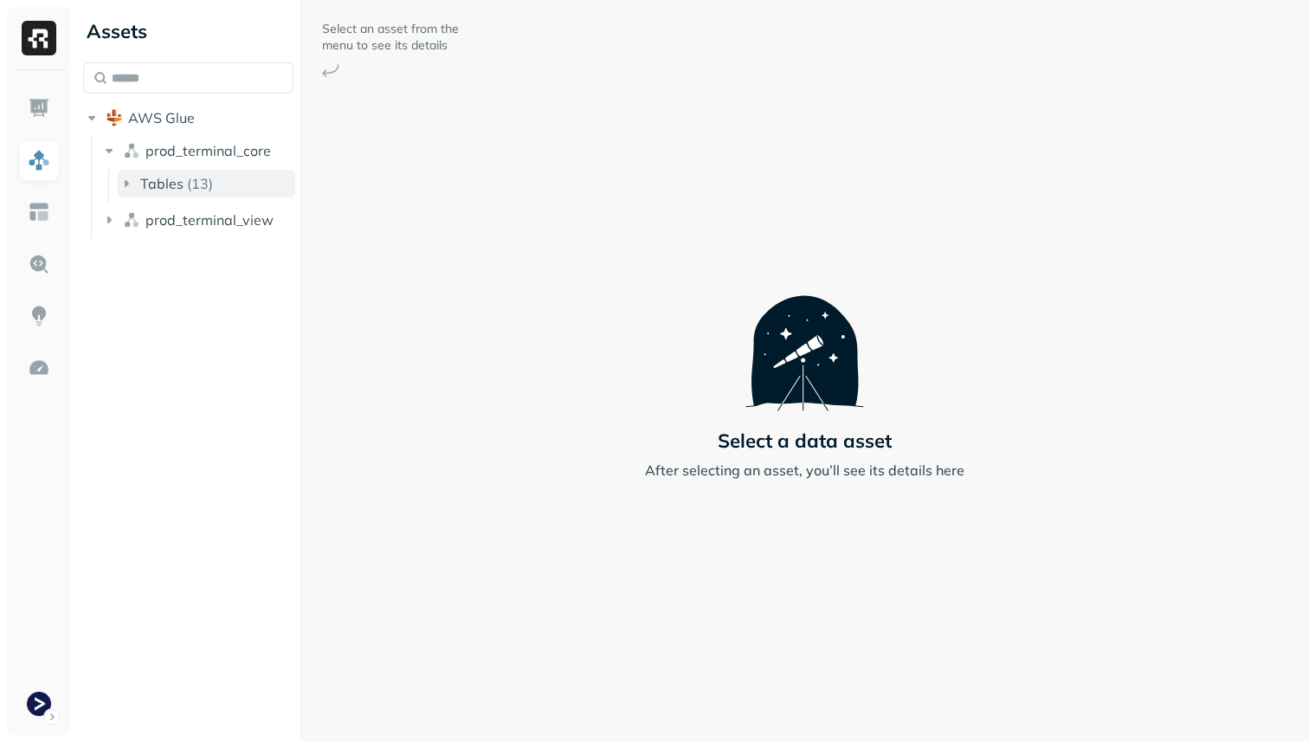
click at [193, 170] on button "Tables ( 13 )" at bounding box center [206, 184] width 177 height 28
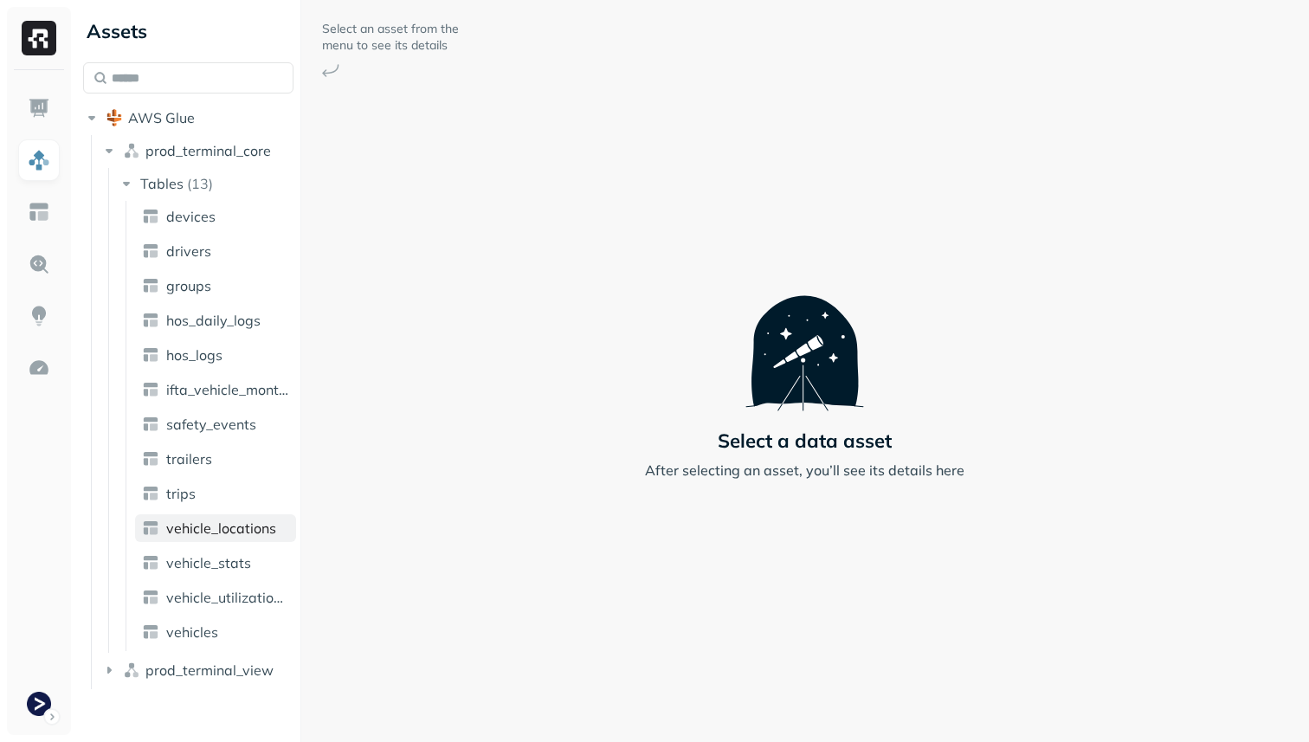
click at [233, 525] on span "vehicle_locations" at bounding box center [221, 527] width 110 height 17
